Goal: Complete application form: Complete application form

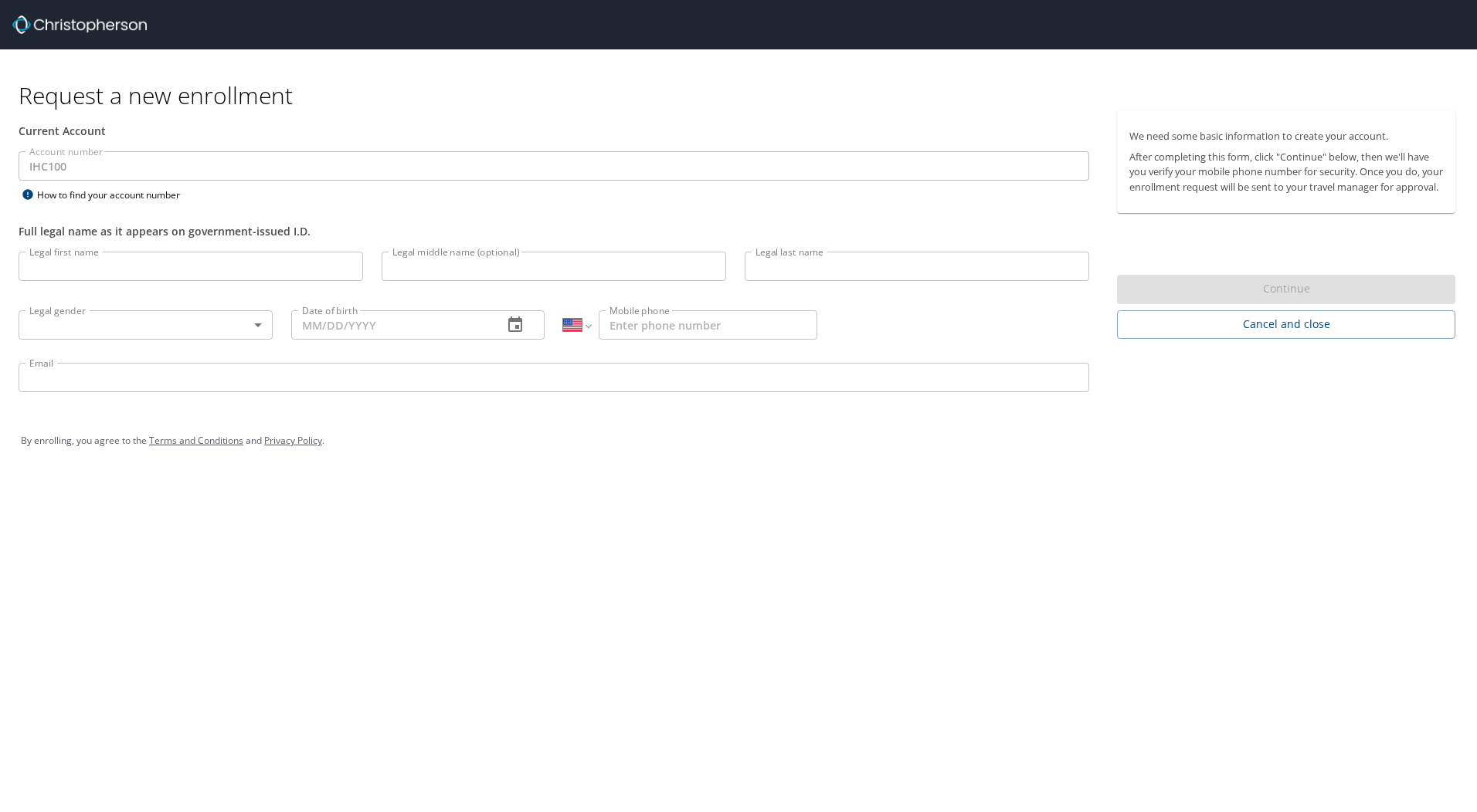
select select "US"
click at [66, 273] on input "Legal first name" at bounding box center [190, 266] width 344 height 29
type input "Clark"
click at [396, 268] on input "Legal middle name (optional)" at bounding box center [553, 266] width 344 height 29
type input "Douglas"
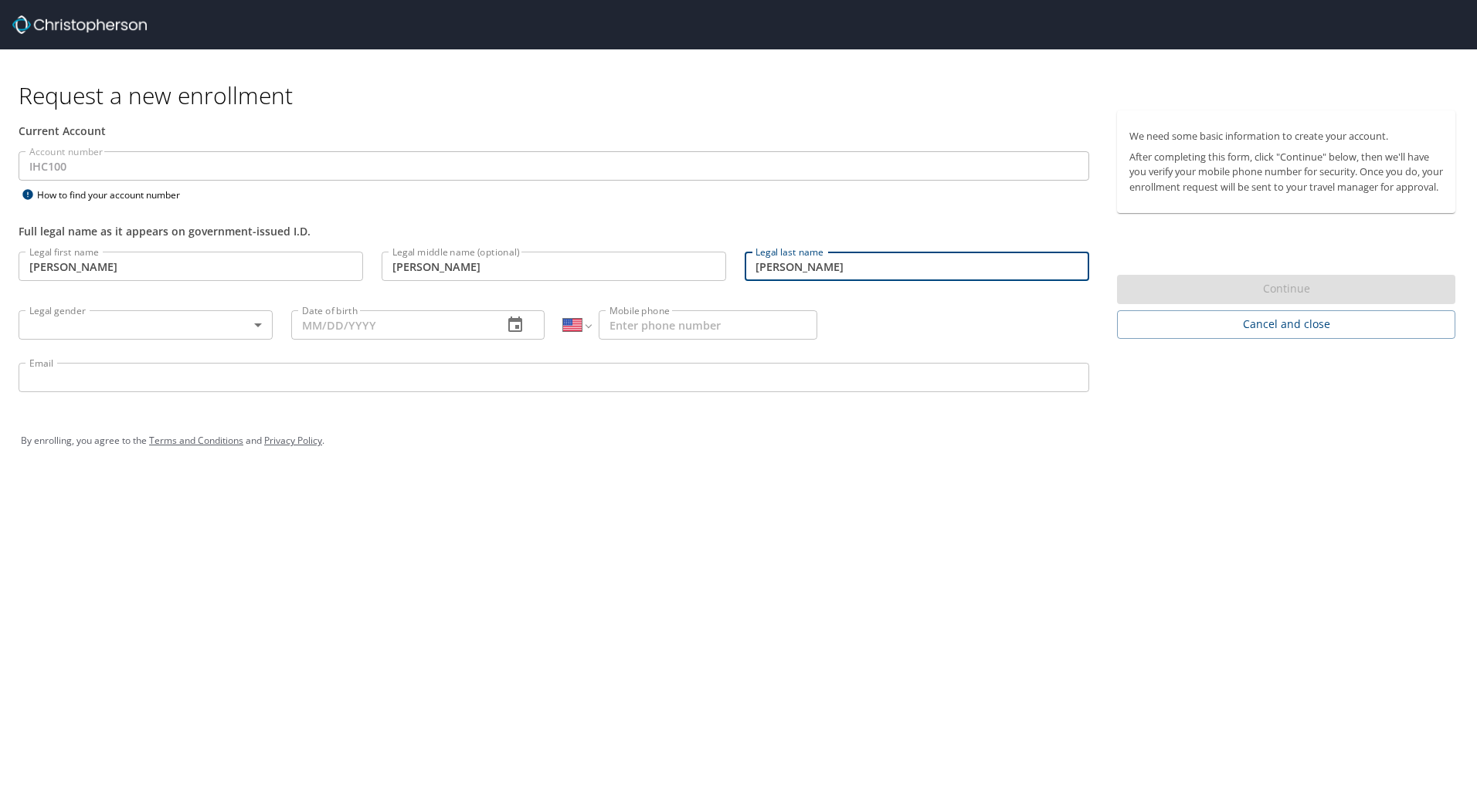
type input "Johnston"
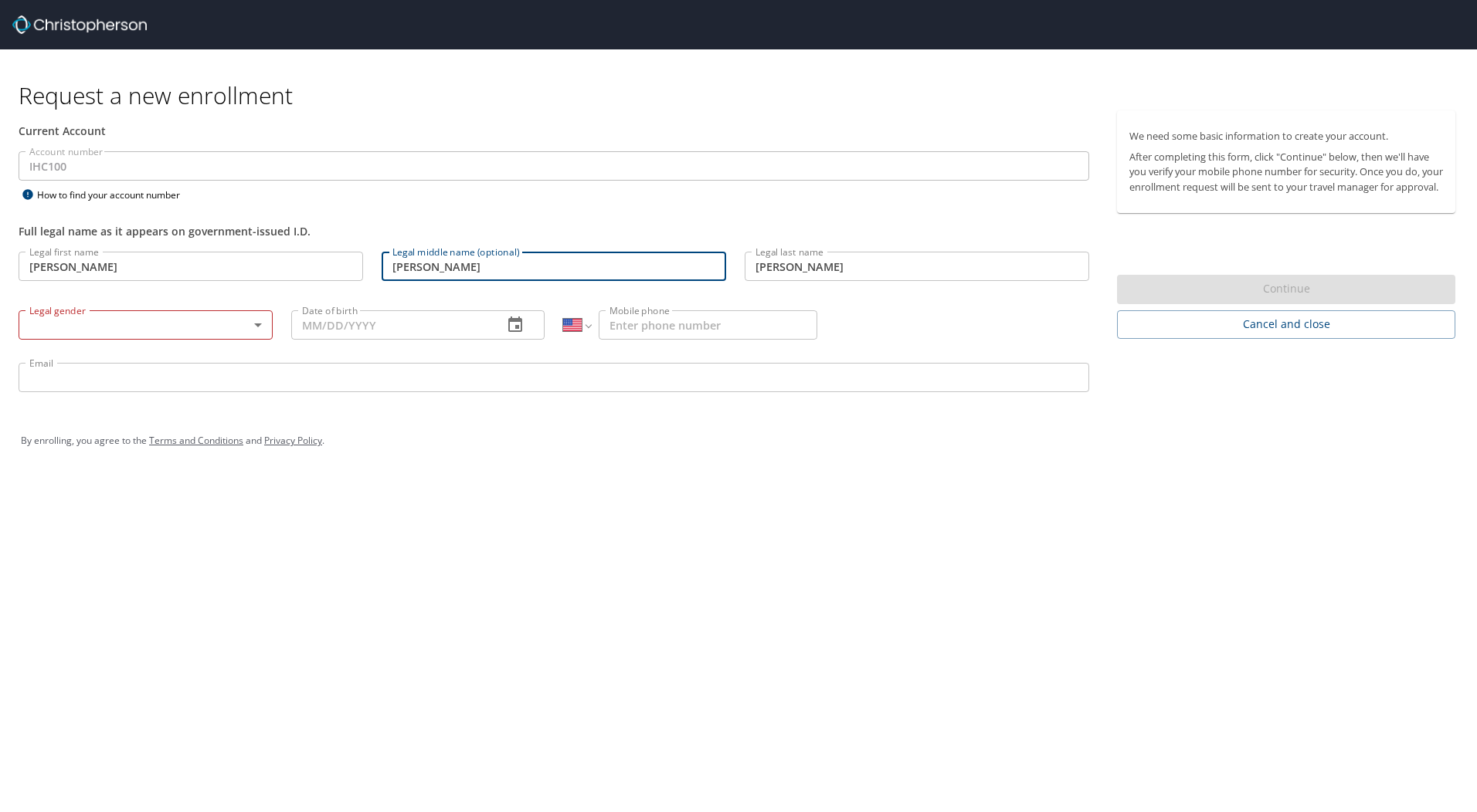
click at [257, 326] on body "Request a new enrollment Current Account Account number IHC100 Account number H…" at bounding box center [738, 406] width 1477 height 812
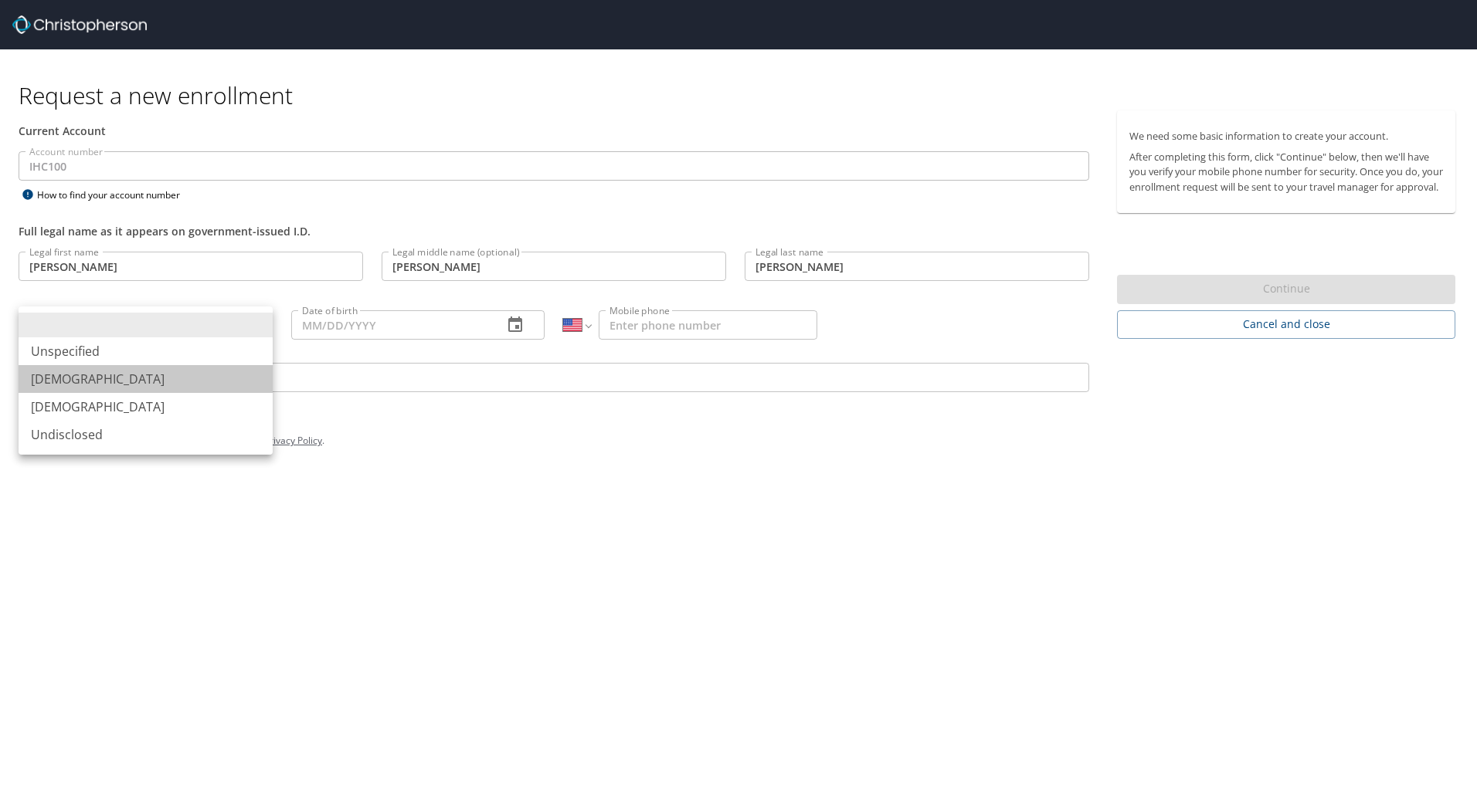
click at [181, 371] on li "Male" at bounding box center [146, 379] width 254 height 28
type input "Male"
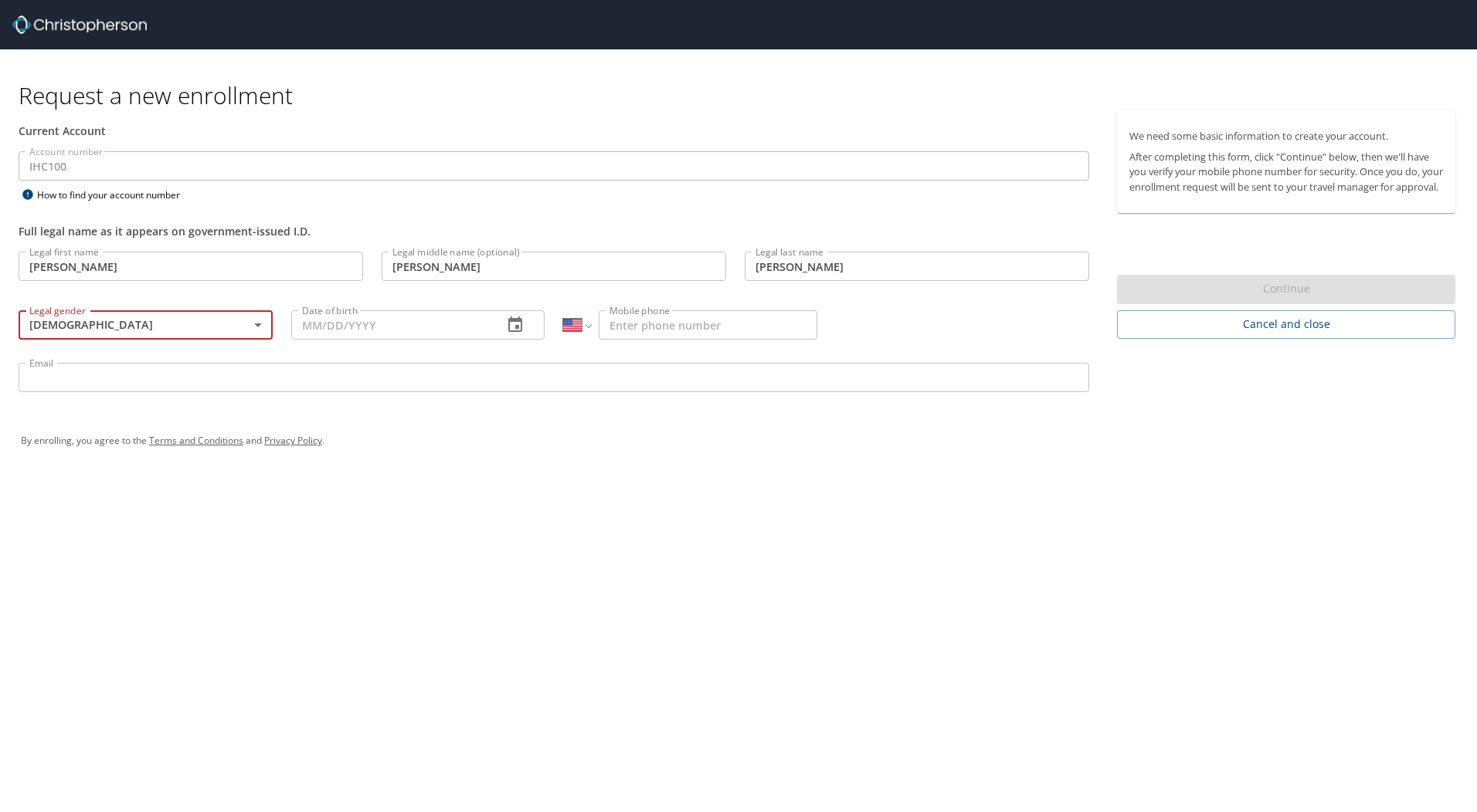
click at [380, 331] on input "Date of birth" at bounding box center [391, 325] width 200 height 29
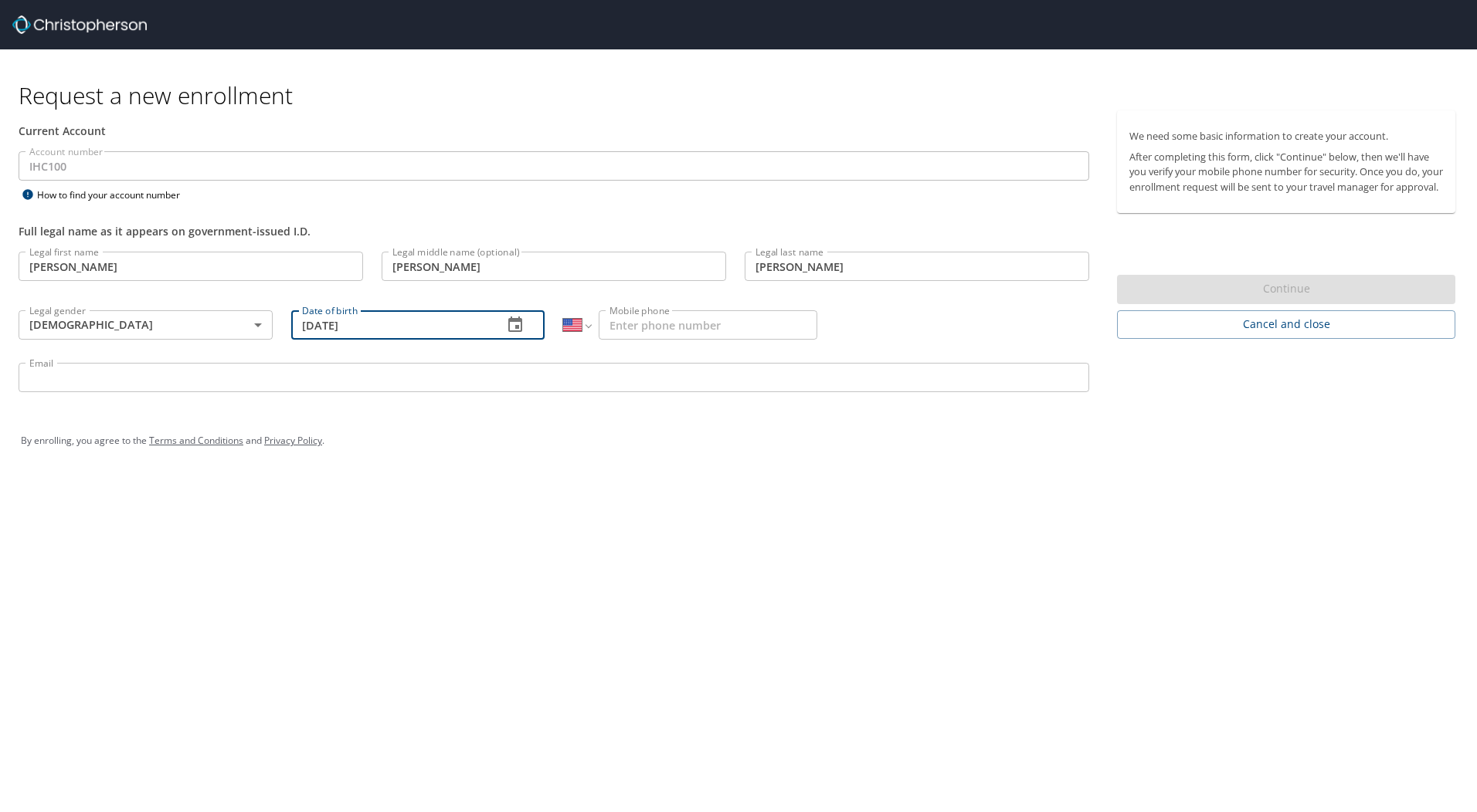
type input "02/24/1965"
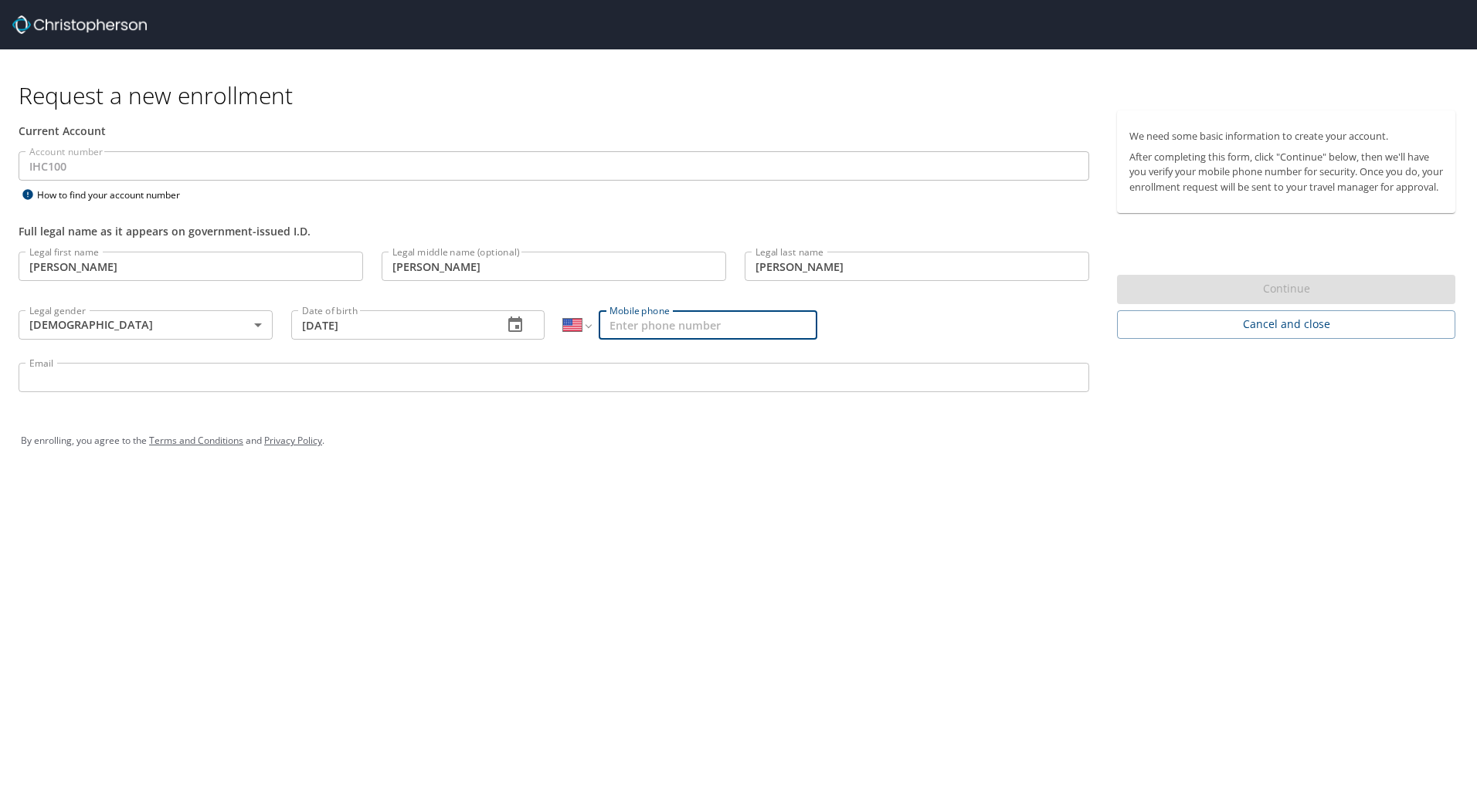
click at [642, 326] on input "Mobile phone" at bounding box center [708, 325] width 219 height 29
type input "(385) 439-5816"
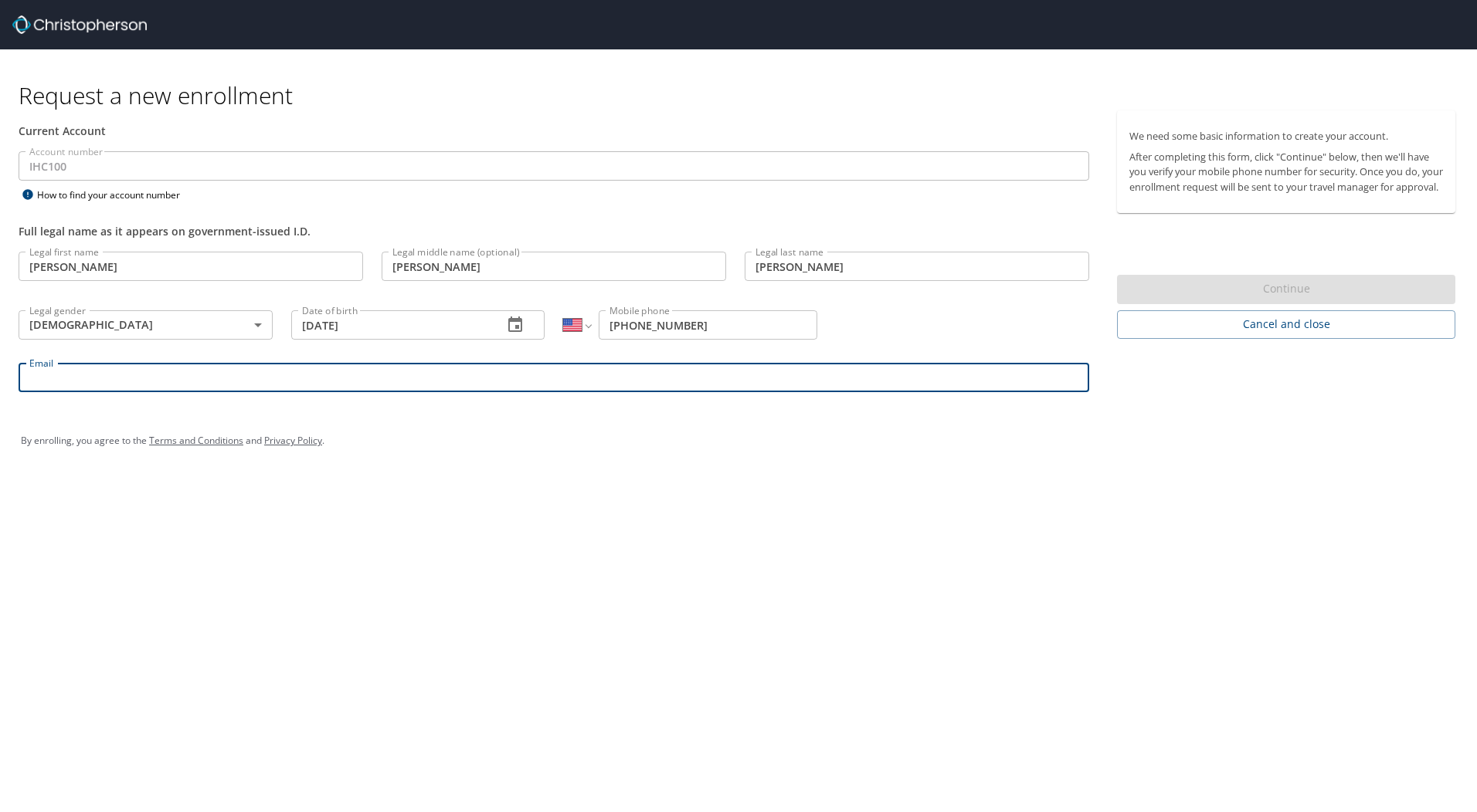
click at [141, 387] on input "Email" at bounding box center [553, 377] width 1070 height 29
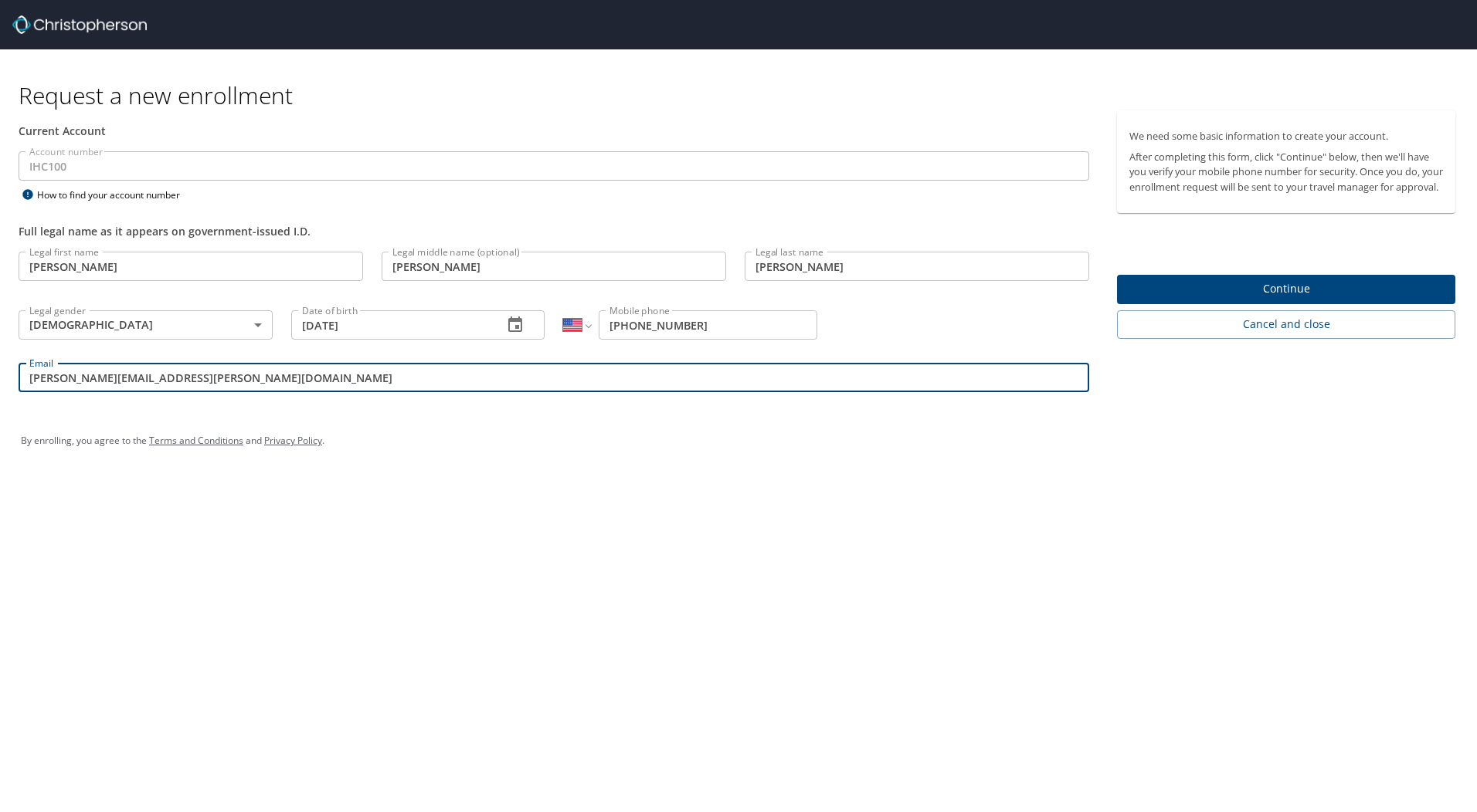
type input "doug.johnston@imail.org"
click at [1225, 299] on span "Continue" at bounding box center [1286, 289] width 314 height 20
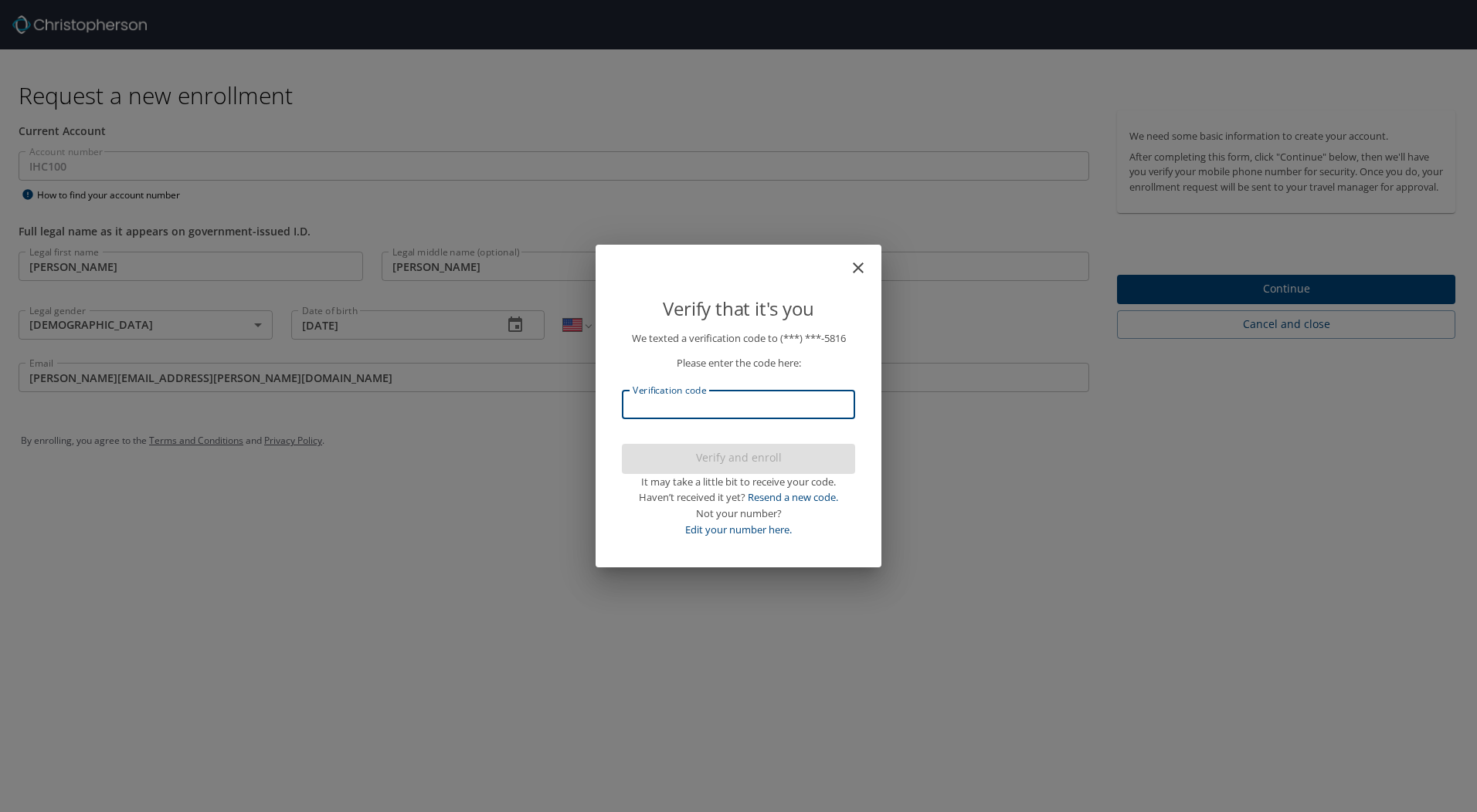
click at [697, 408] on input "Verification code" at bounding box center [738, 404] width 233 height 29
type input "391590"
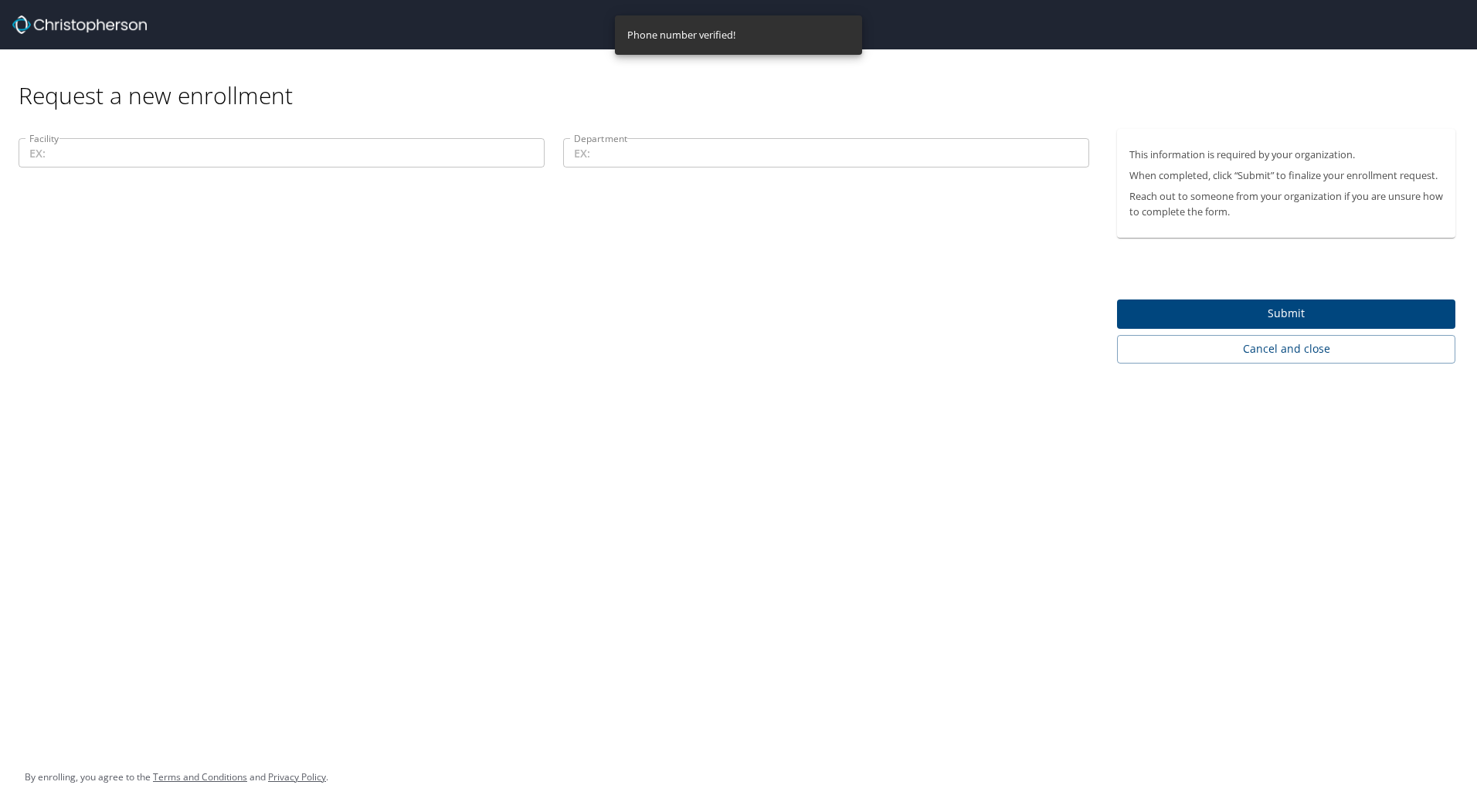
click at [124, 156] on input "Facility" at bounding box center [281, 152] width 526 height 29
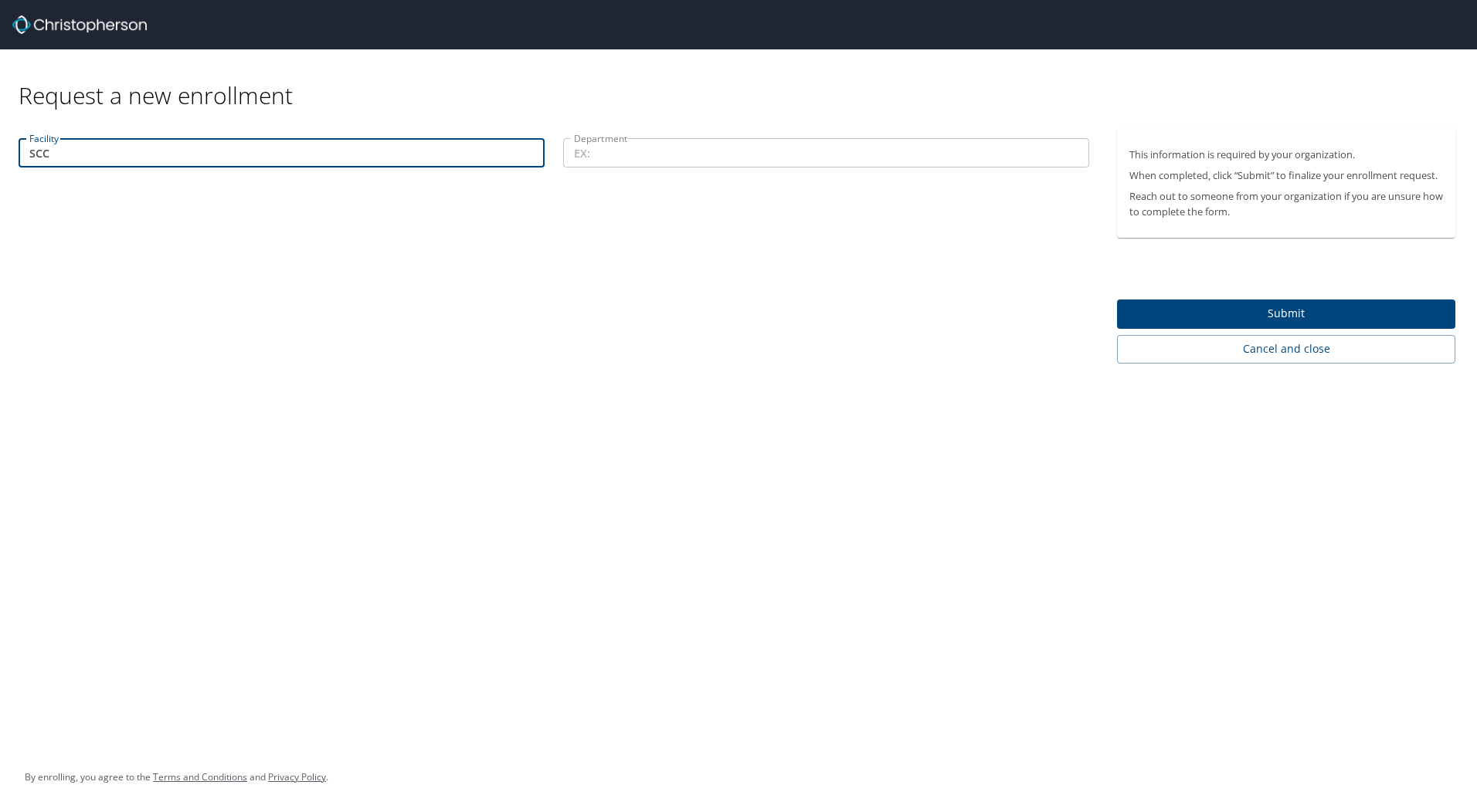
type input "SCC"
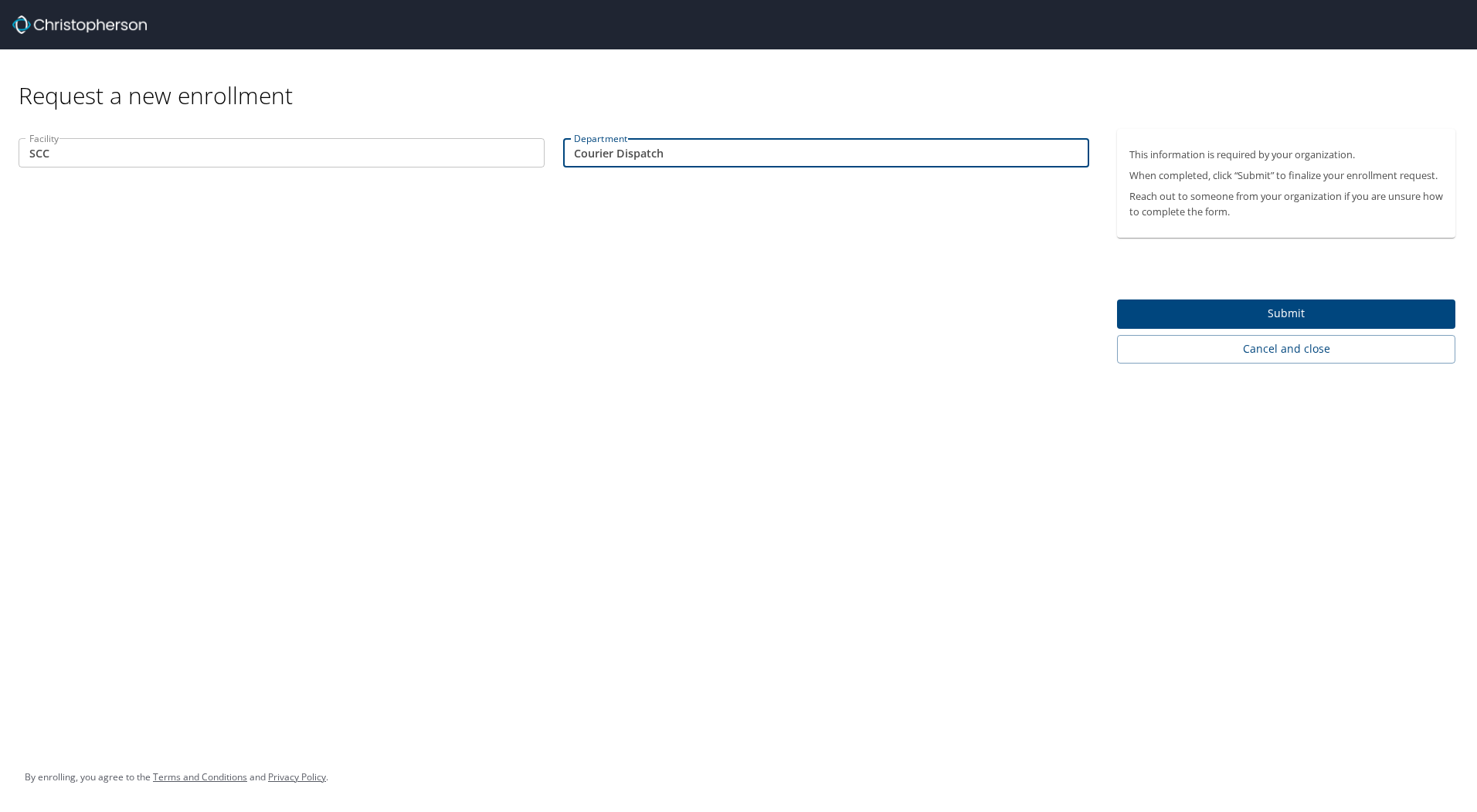
type input "Courier Dispatch"
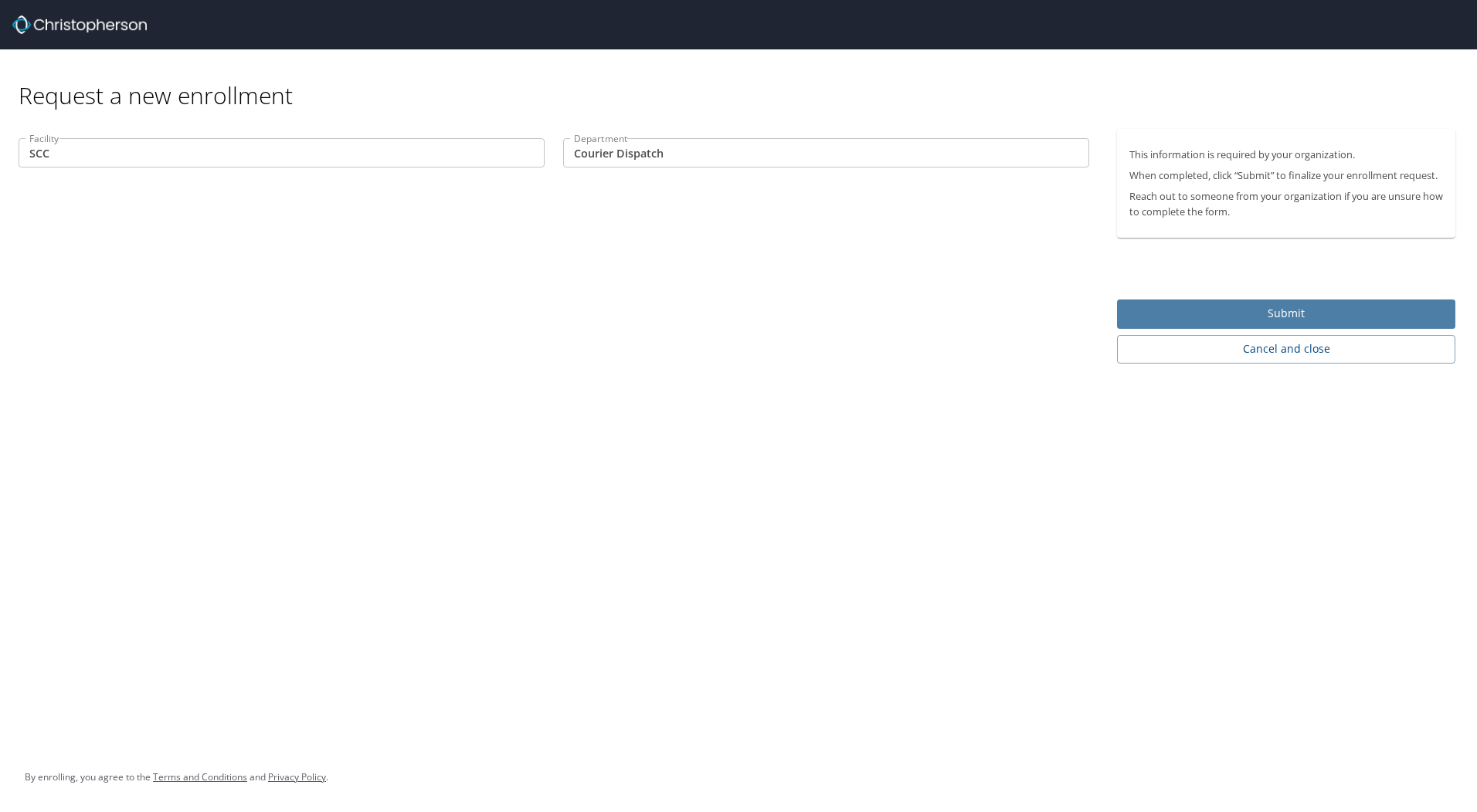
click at [1237, 314] on span "Submit" at bounding box center [1286, 314] width 314 height 20
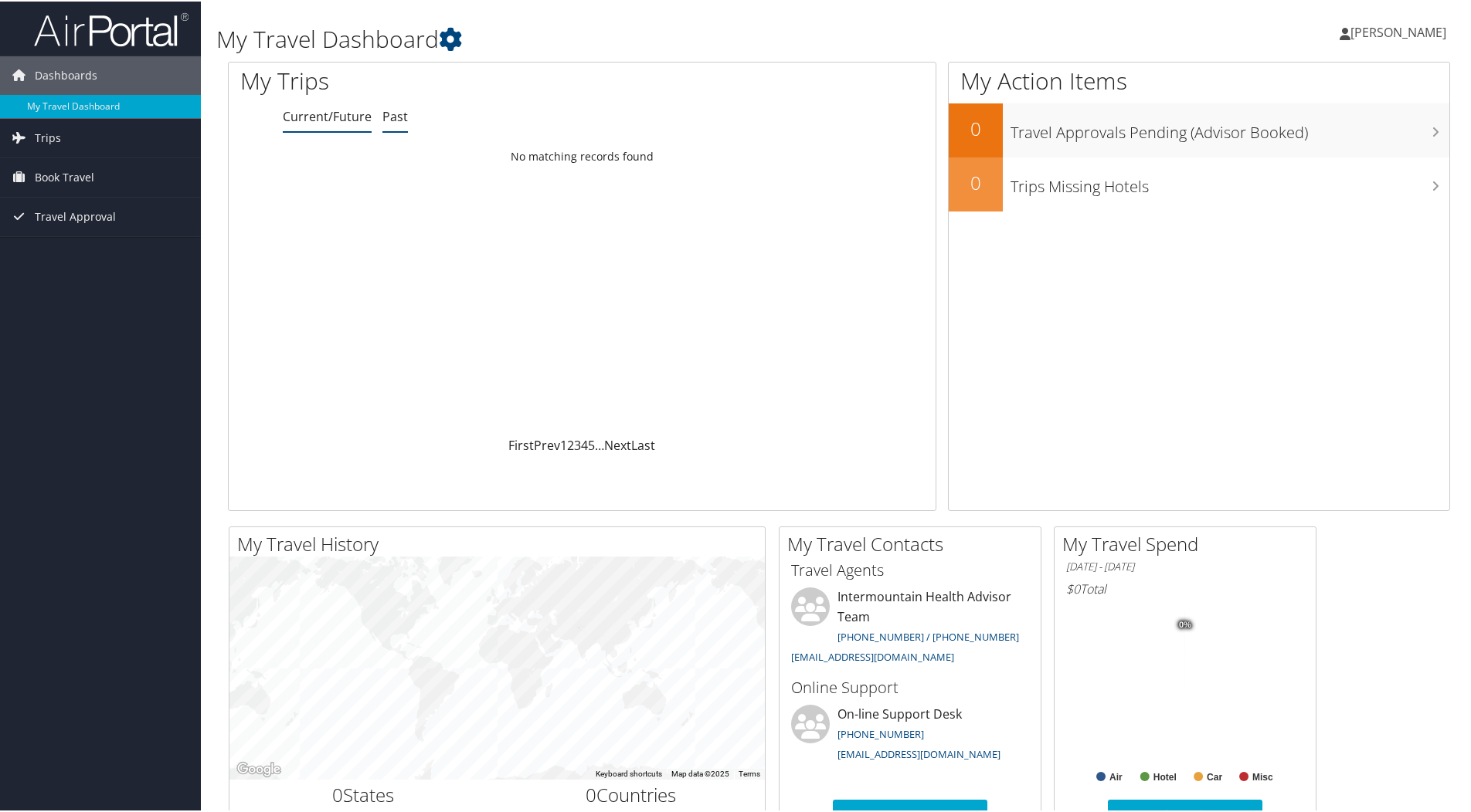
click at [387, 117] on link "Past" at bounding box center [395, 115] width 26 height 17
click at [315, 120] on link "Current/Future" at bounding box center [327, 115] width 89 height 17
click at [74, 175] on span "Book Travel" at bounding box center [64, 175] width 60 height 38
click at [70, 254] on link "Book/Manage Online Trips" at bounding box center [101, 253] width 201 height 23
